Goal: Register for event/course

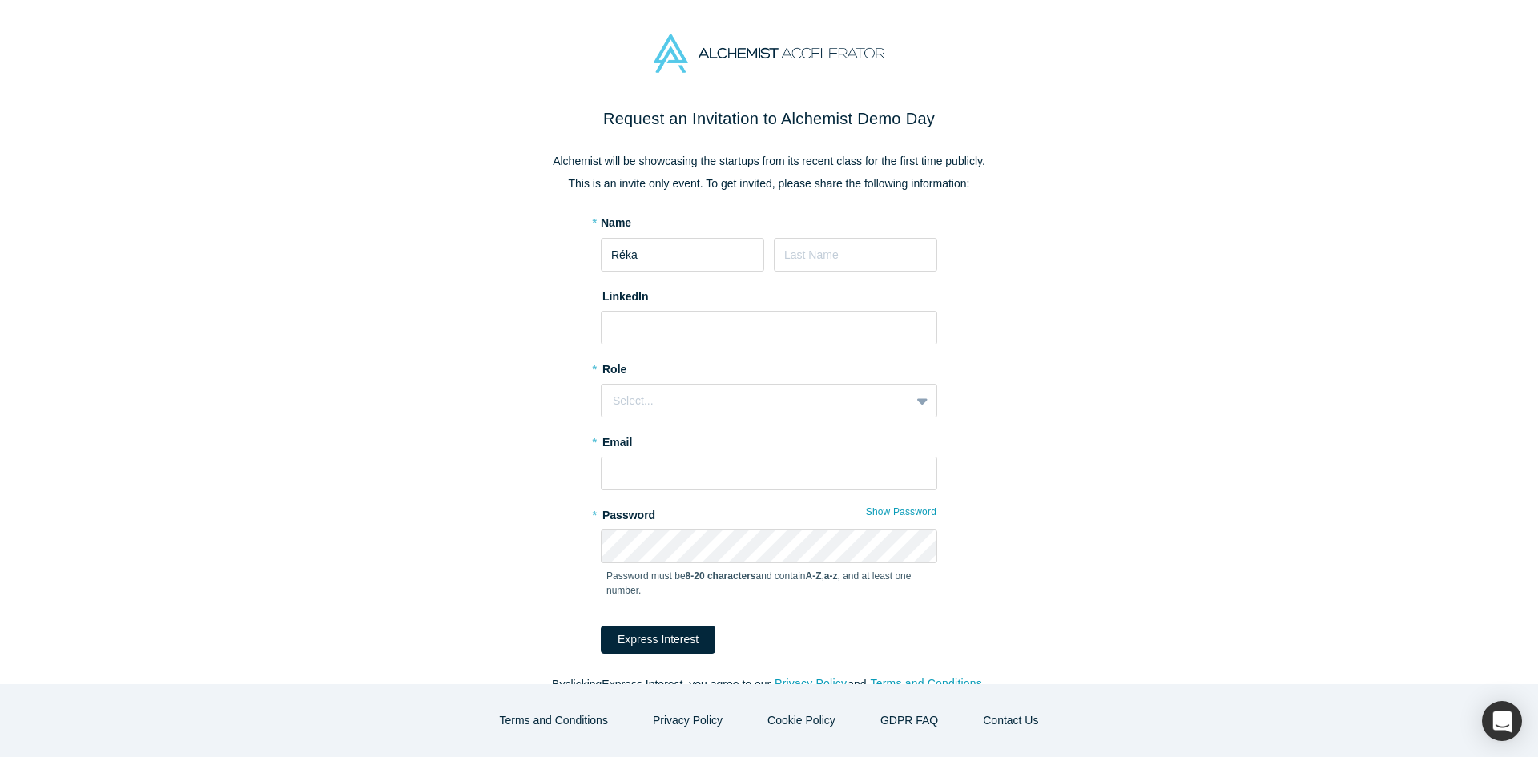
type input "Réka"
click at [831, 256] on input at bounding box center [855, 255] width 163 height 34
type input "Hidas"
click at [819, 333] on input at bounding box center [769, 328] width 336 height 34
paste input "[URL][DOMAIN_NAME]"
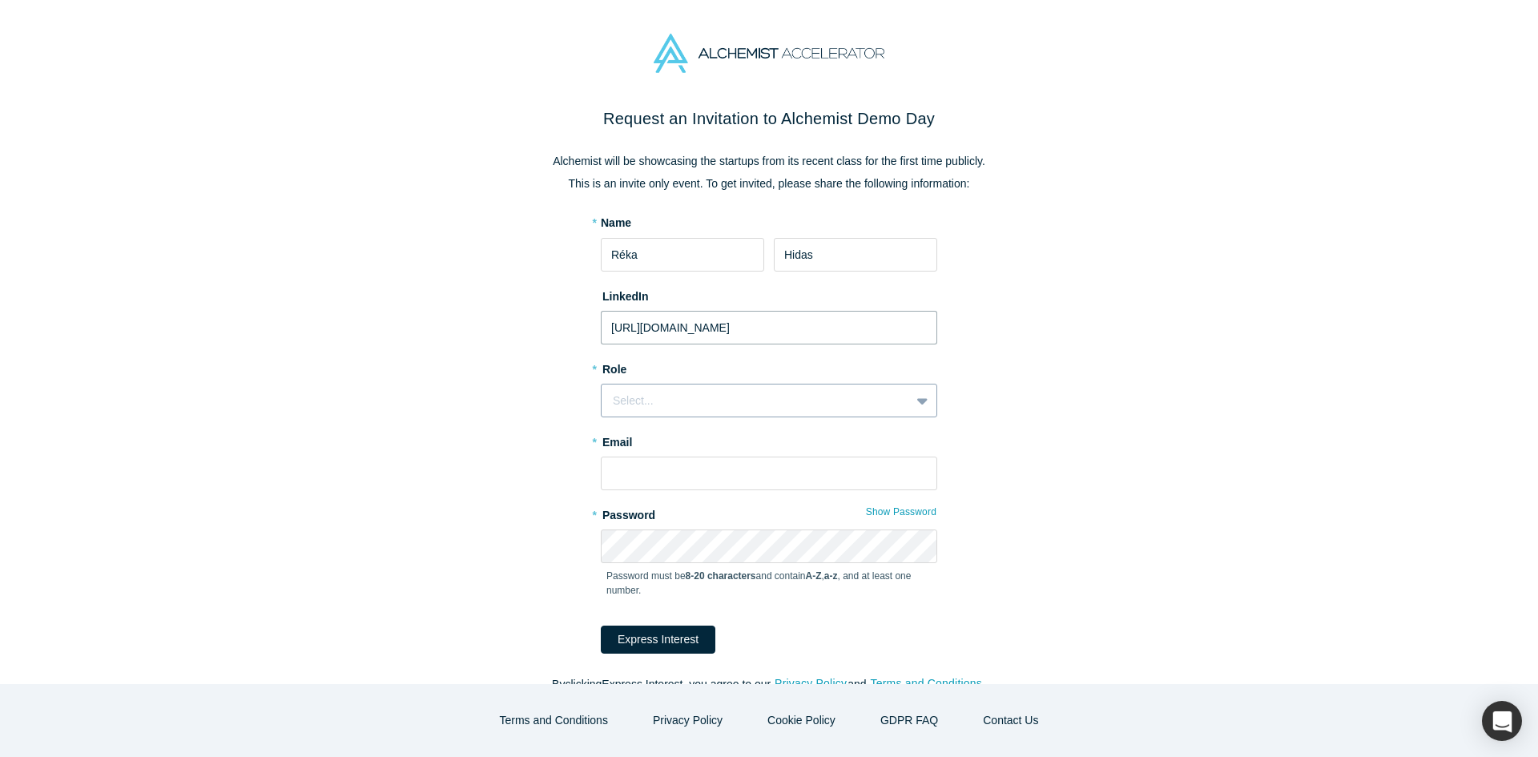
type input "[URL][DOMAIN_NAME]"
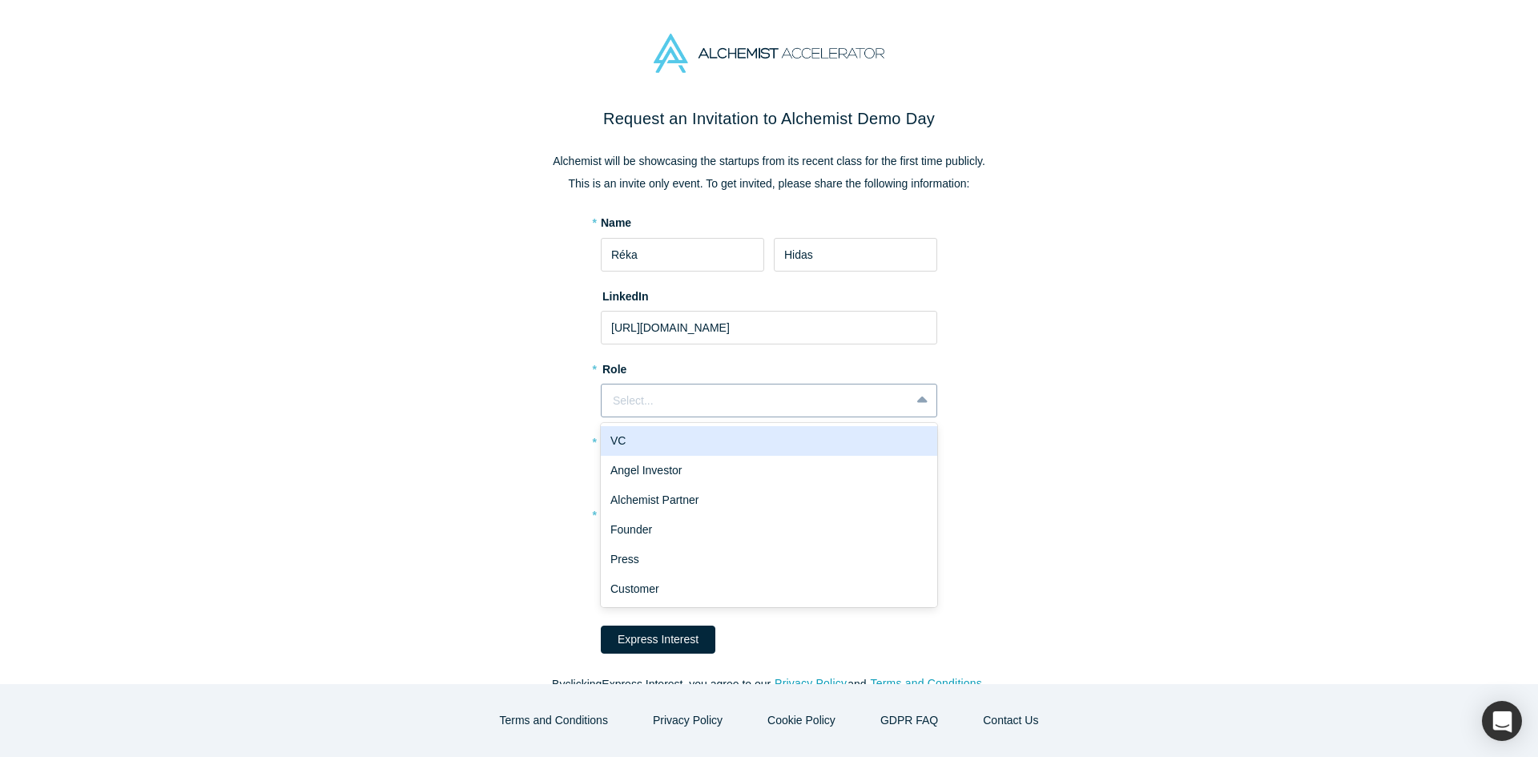
click at [786, 392] on div "Select..." at bounding box center [756, 400] width 286 height 17
click at [787, 435] on div "VC" at bounding box center [769, 441] width 336 height 30
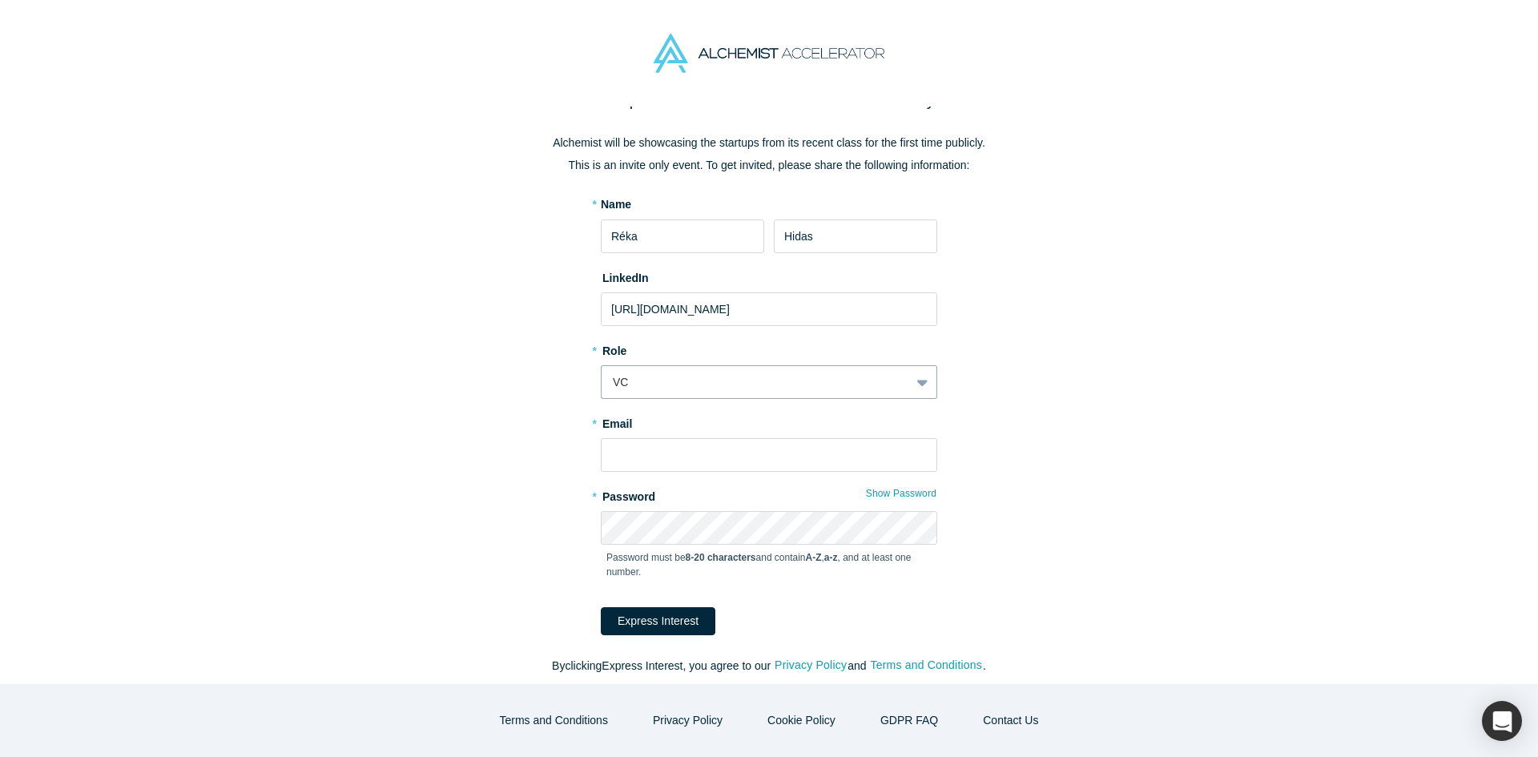
scroll to position [26, 0]
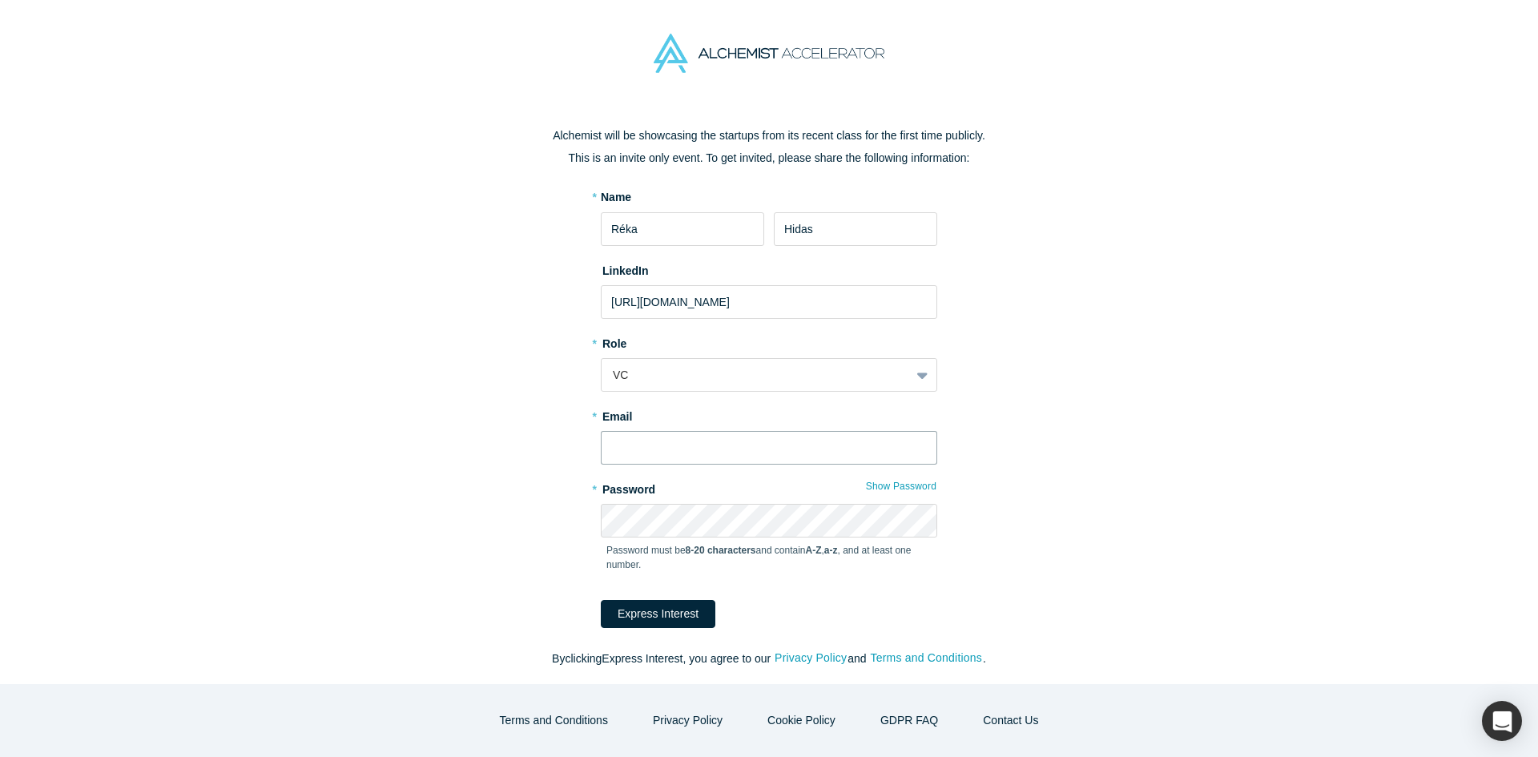
click at [792, 452] on input "text" at bounding box center [769, 448] width 336 height 34
type input "[EMAIL_ADDRESS][DOMAIN_NAME]"
click at [923, 488] on button "Show Password" at bounding box center [901, 486] width 72 height 21
click at [923, 488] on button "Hide Password" at bounding box center [903, 486] width 68 height 21
click at [661, 609] on button "Express Interest" at bounding box center [658, 614] width 115 height 28
